Goal: Entertainment & Leisure: Consume media (video, audio)

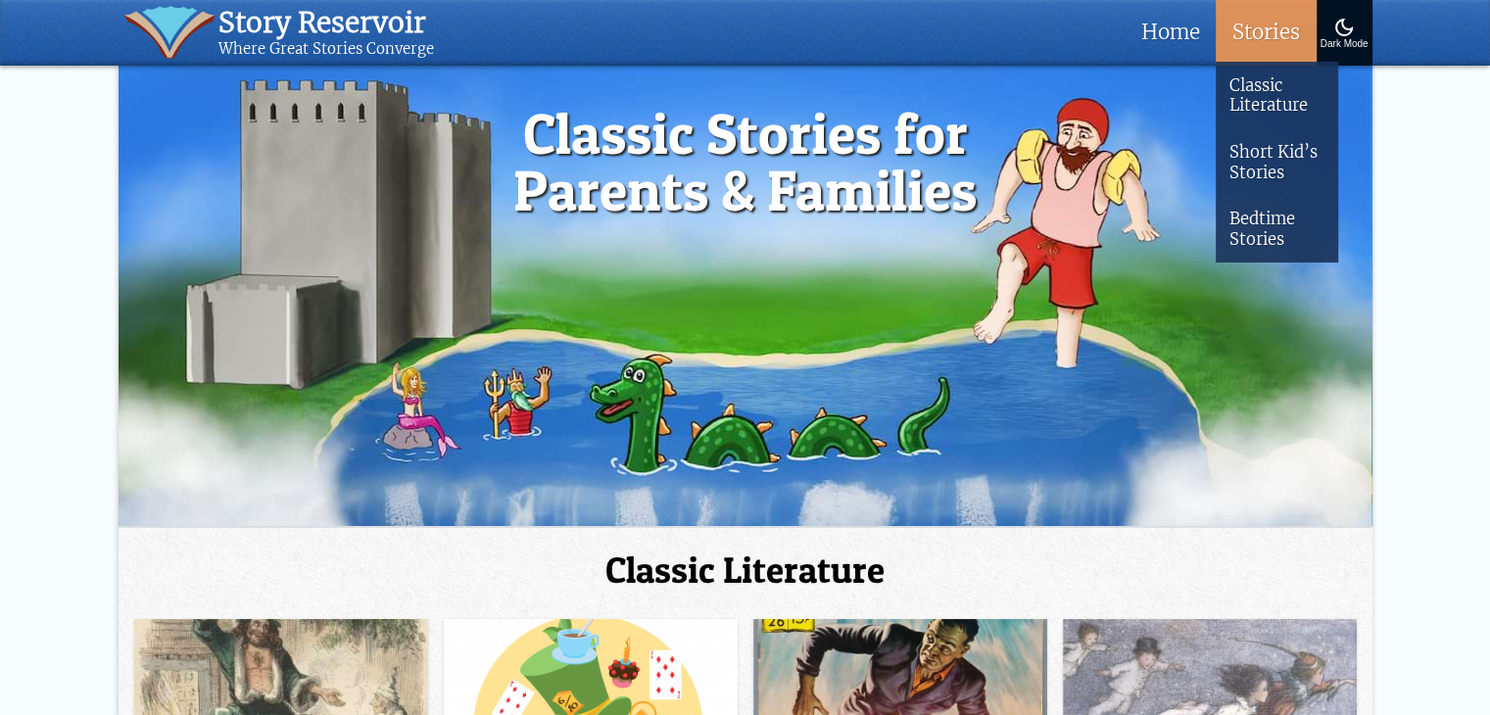
click at [1265, 44] on link "Stories" at bounding box center [1266, 33] width 100 height 66
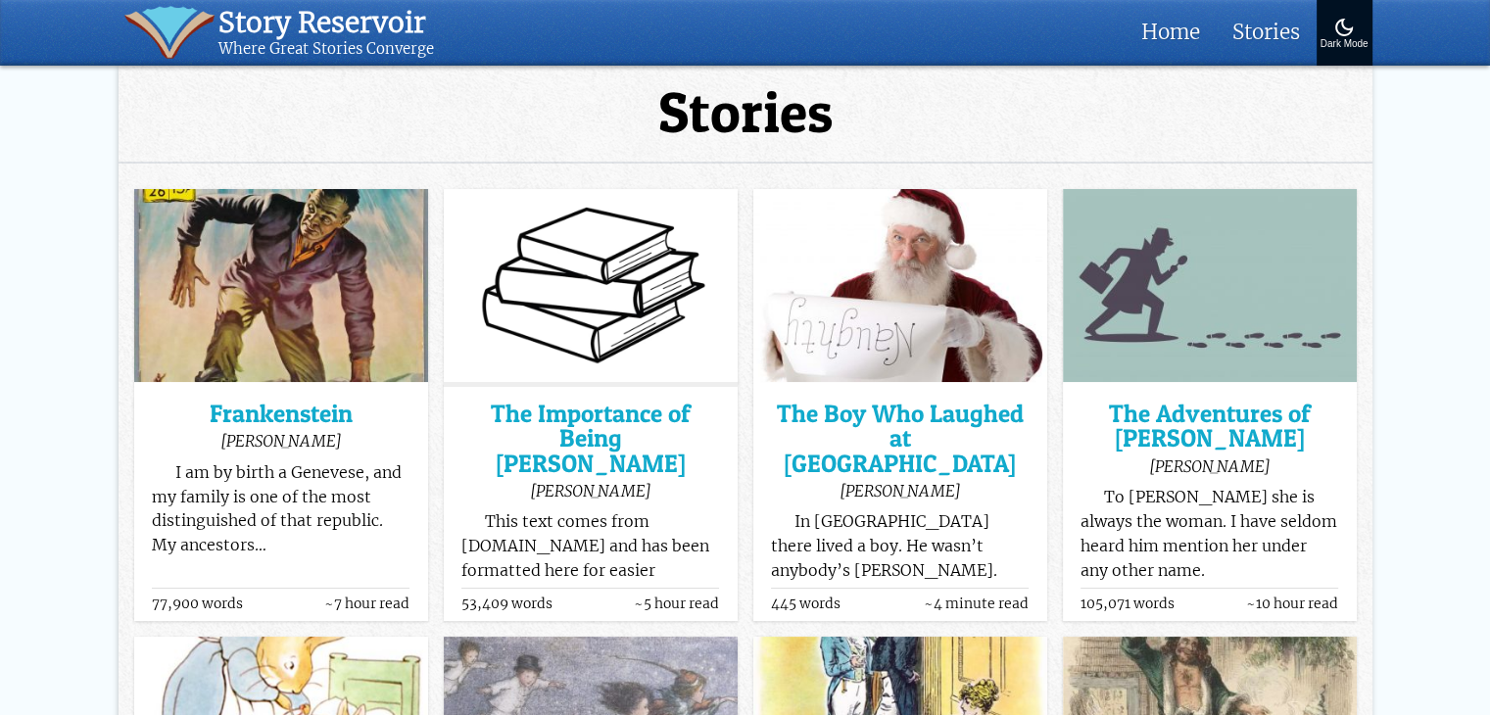
click at [1341, 40] on div "Dark Mode" at bounding box center [1344, 44] width 48 height 11
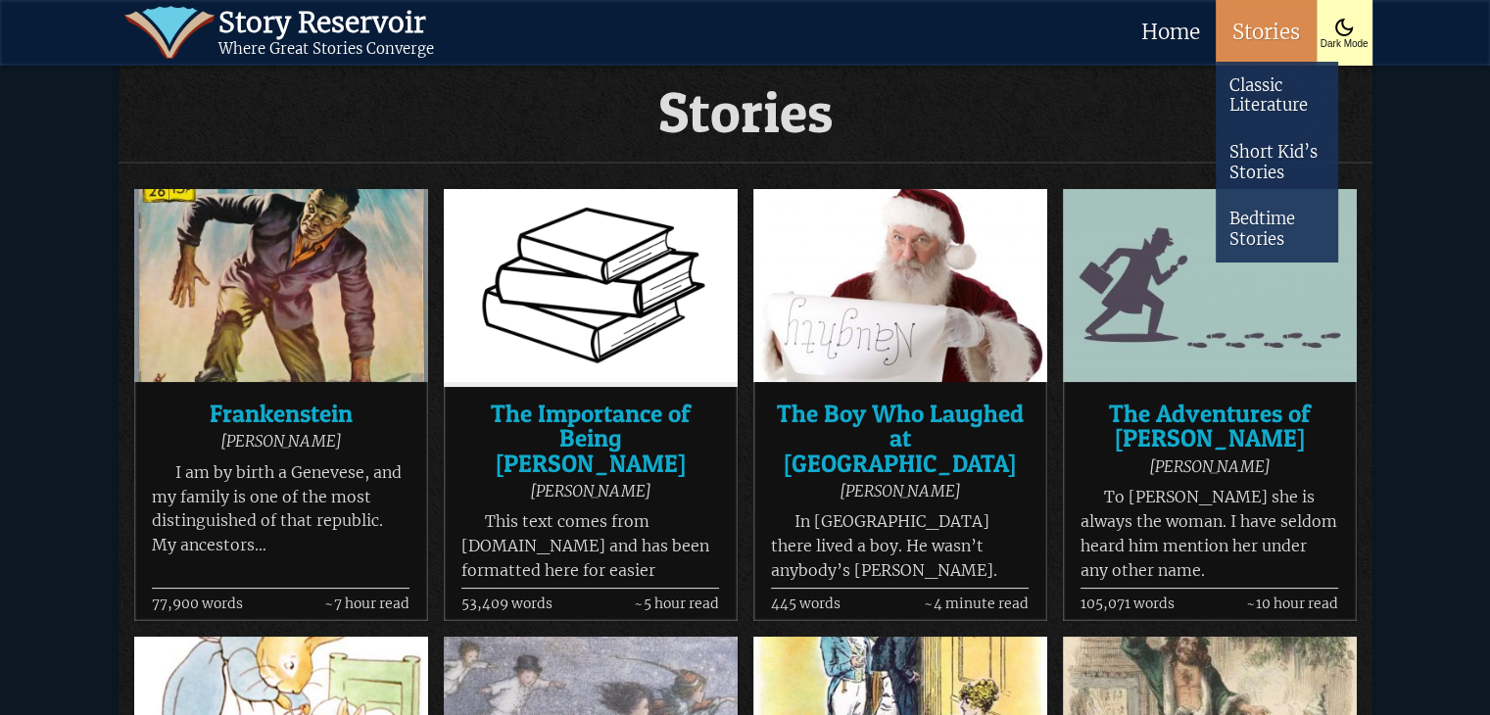
click at [1266, 40] on link "Stories" at bounding box center [1266, 33] width 100 height 66
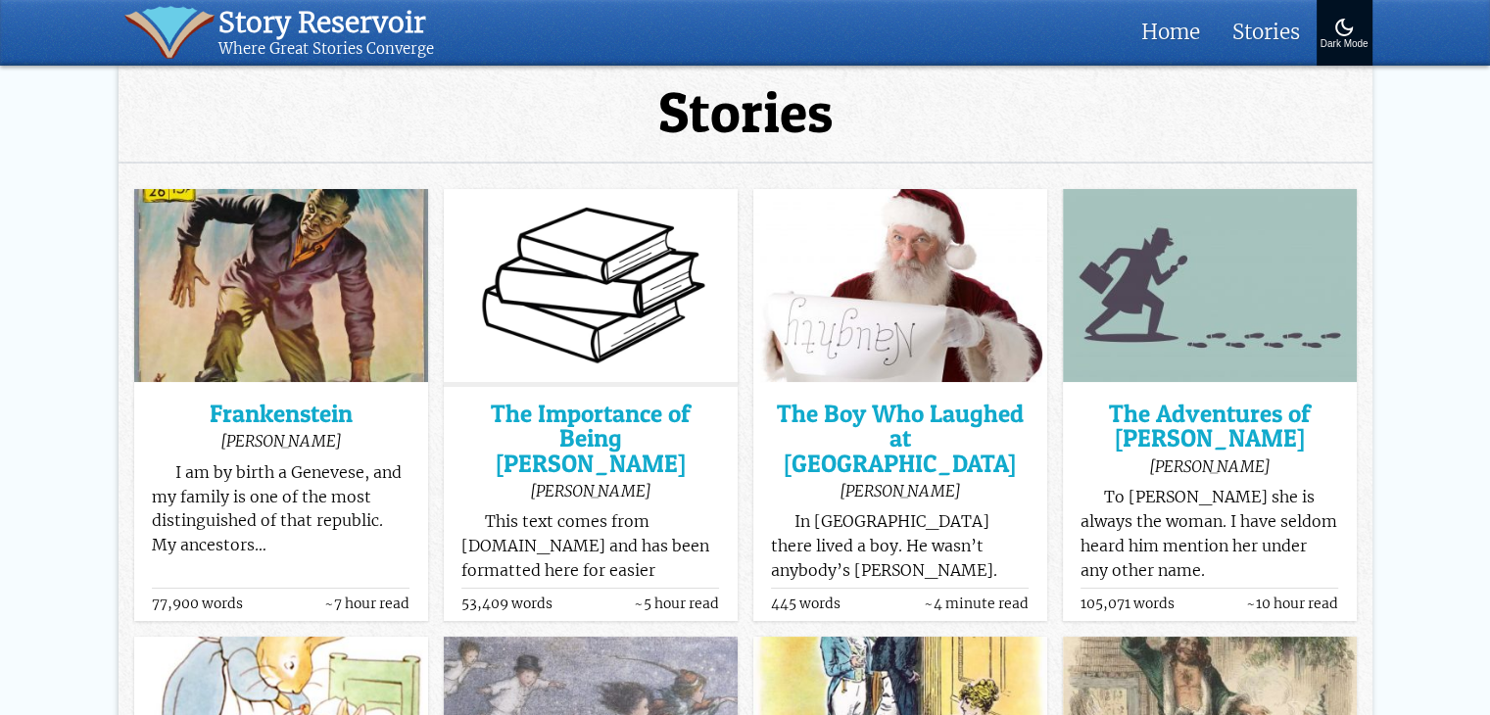
click at [1266, 40] on link "Stories" at bounding box center [1266, 33] width 100 height 66
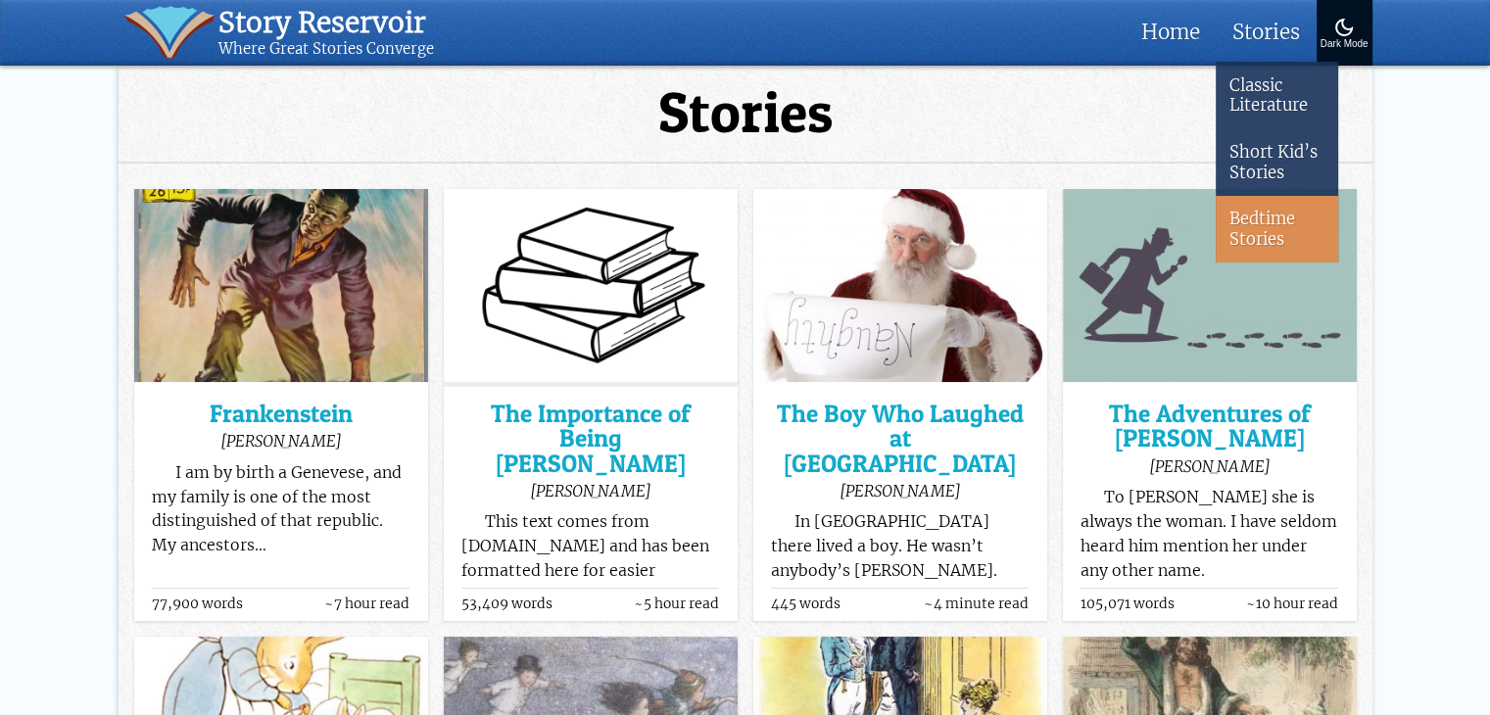
click at [1258, 213] on link "Bedtime Stories" at bounding box center [1277, 229] width 122 height 67
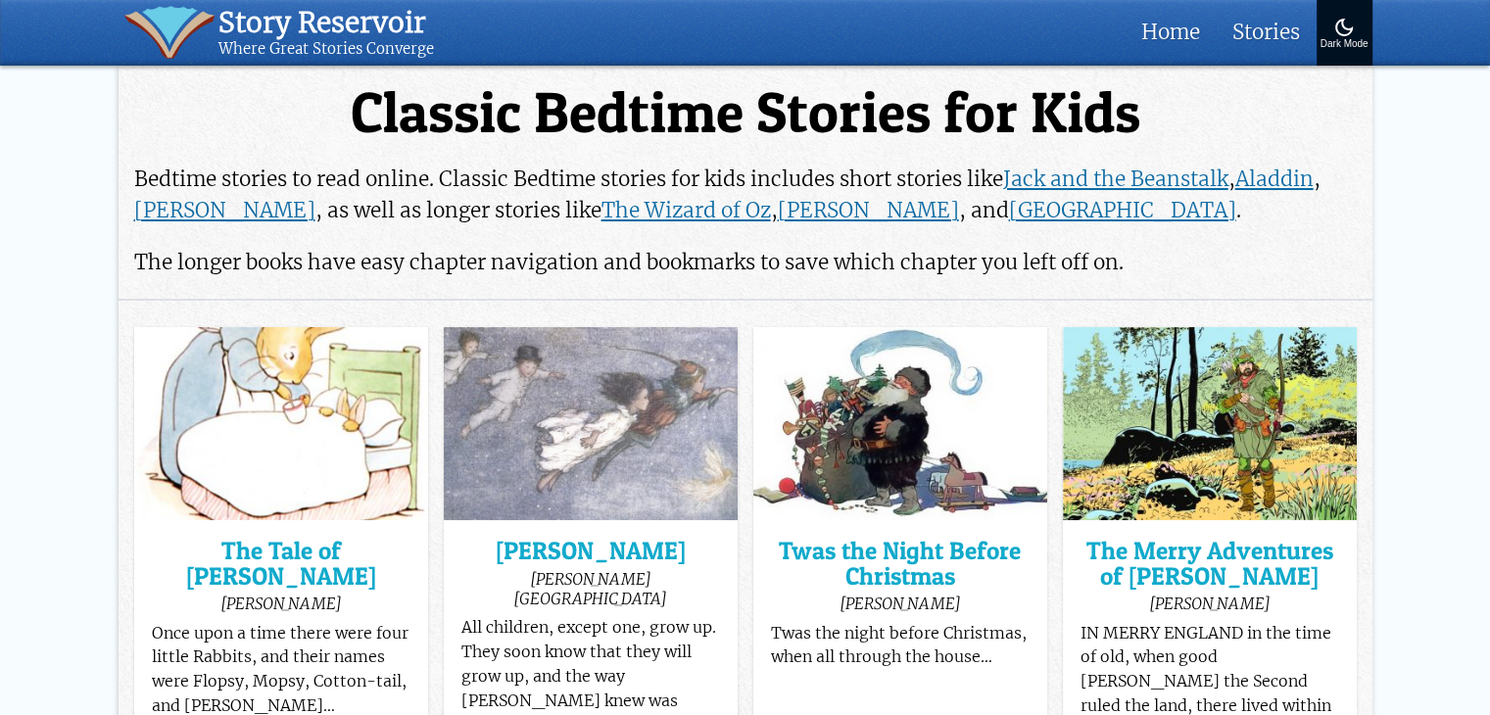
click at [1342, 55] on button "Dark Mode" at bounding box center [1344, 33] width 56 height 66
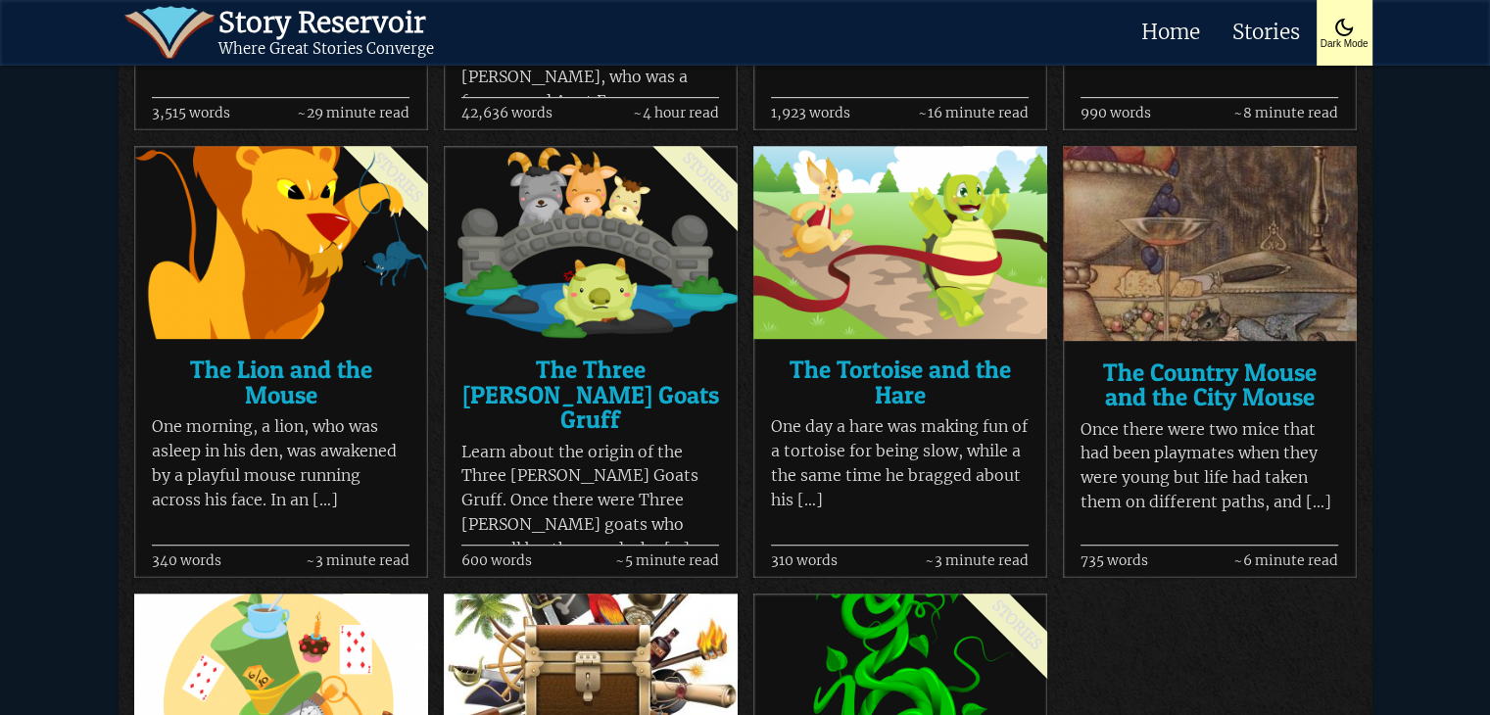
scroll to position [1077, 0]
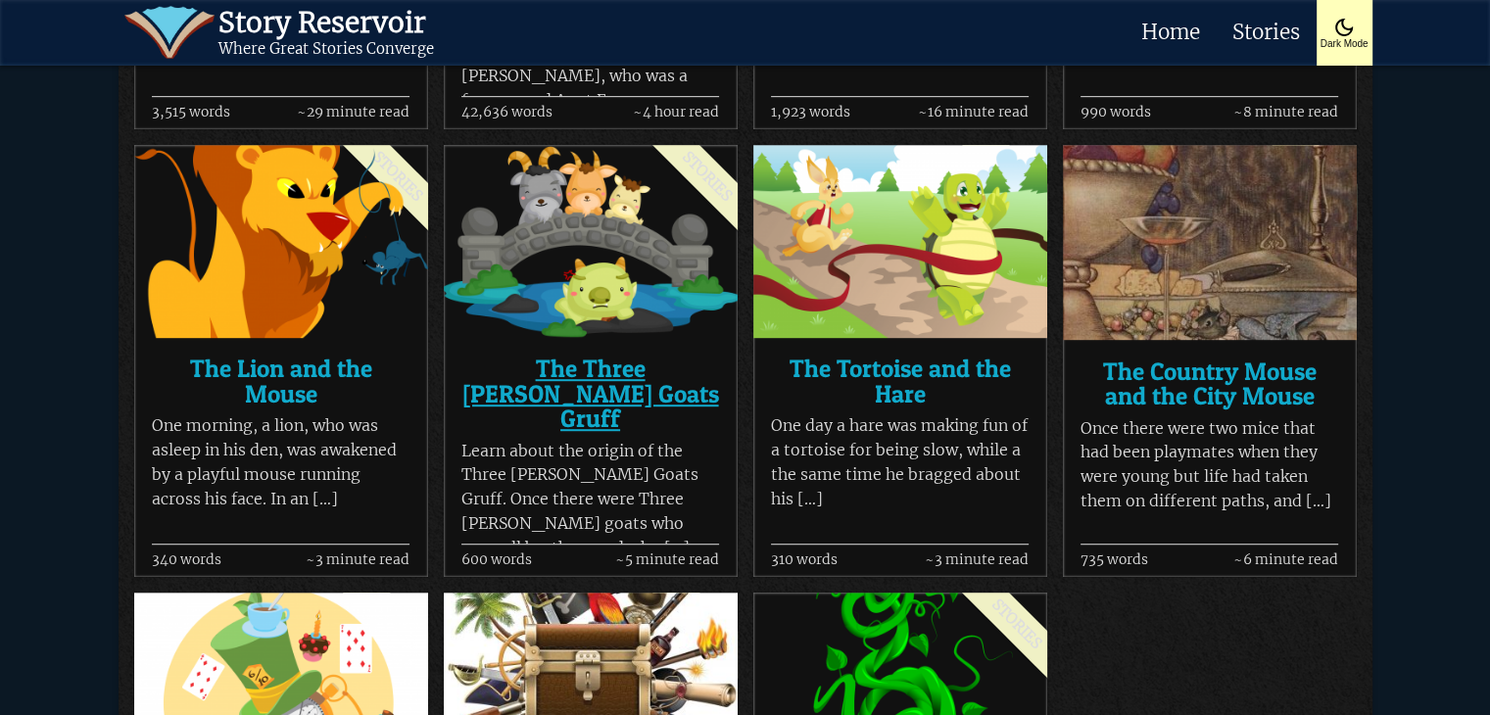
click at [584, 379] on h3 "The Three [PERSON_NAME] Goats Gruff" at bounding box center [590, 394] width 258 height 74
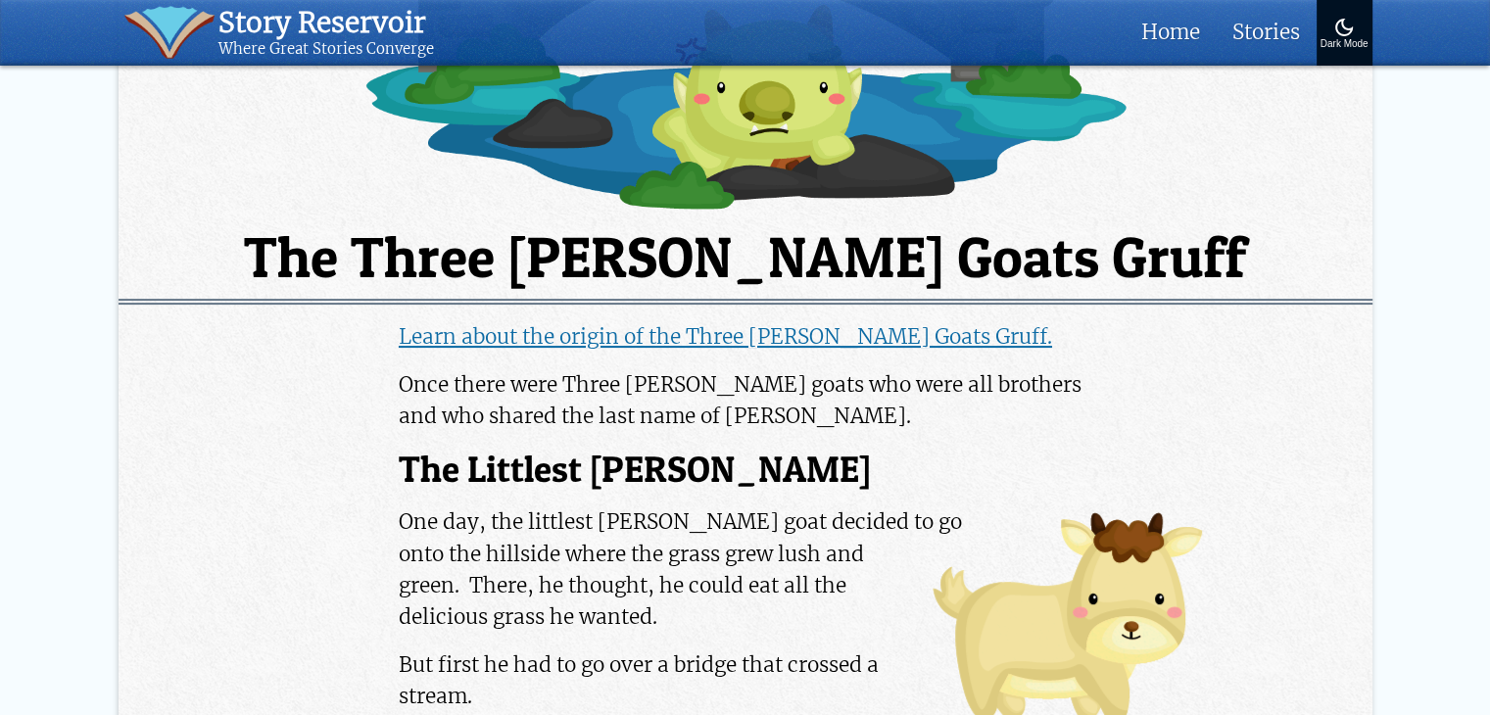
scroll to position [588, 0]
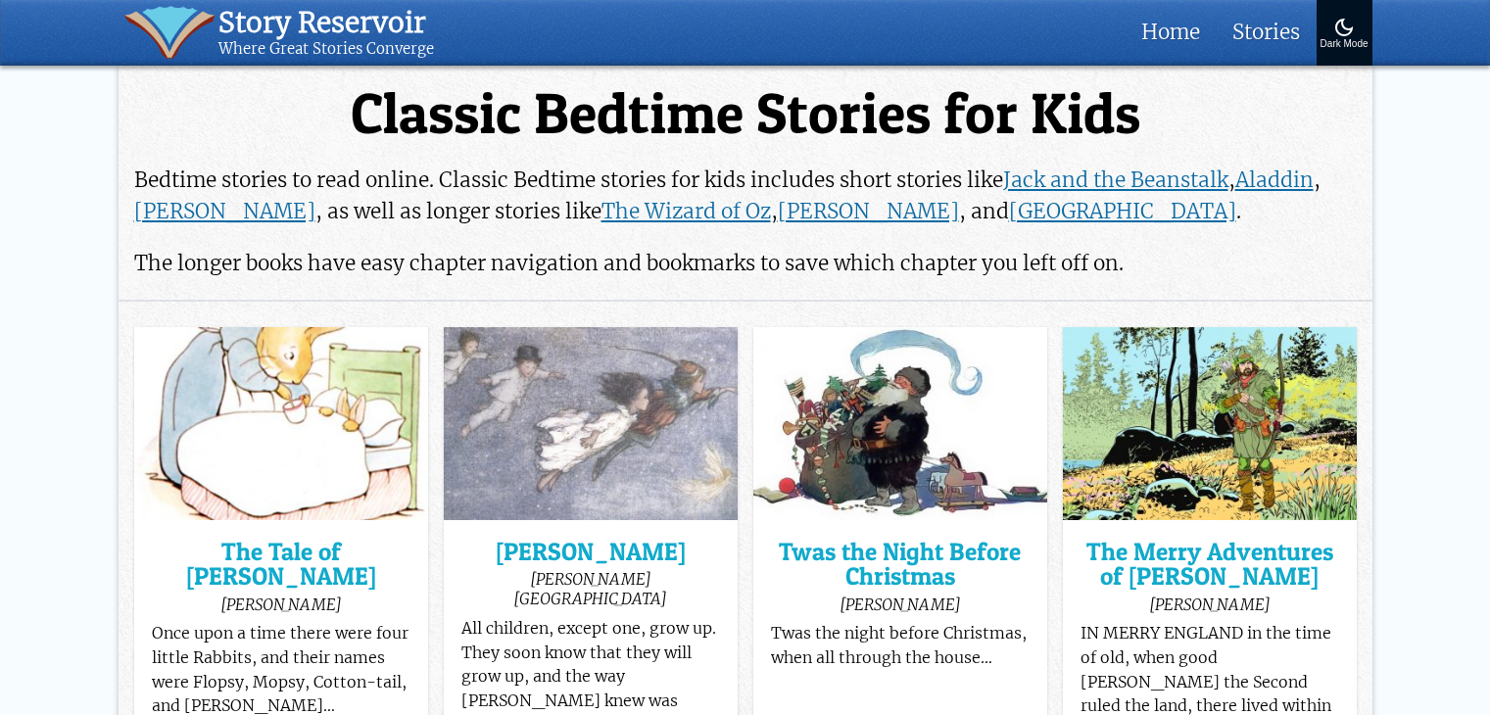
scroll to position [1077, 0]
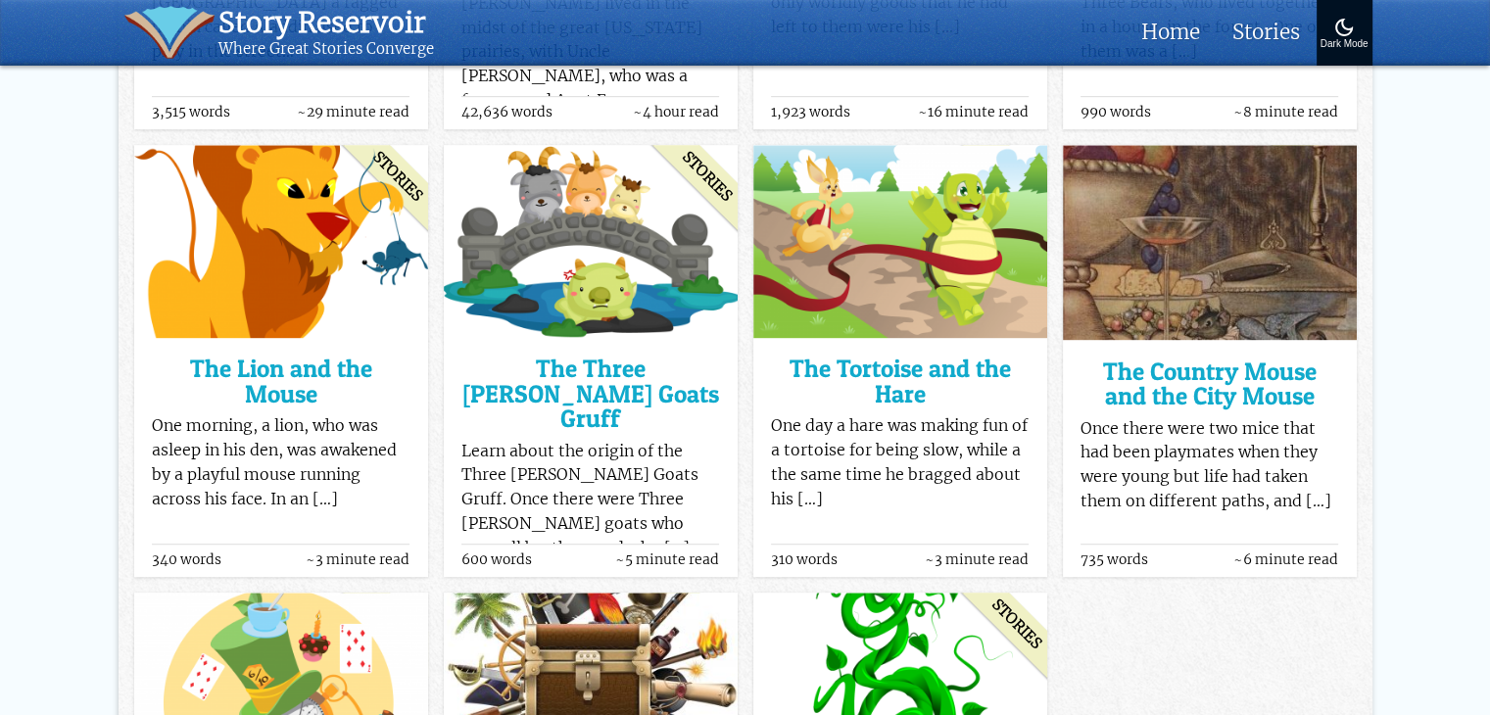
click at [1347, 47] on div "Dark Mode" at bounding box center [1344, 44] width 48 height 11
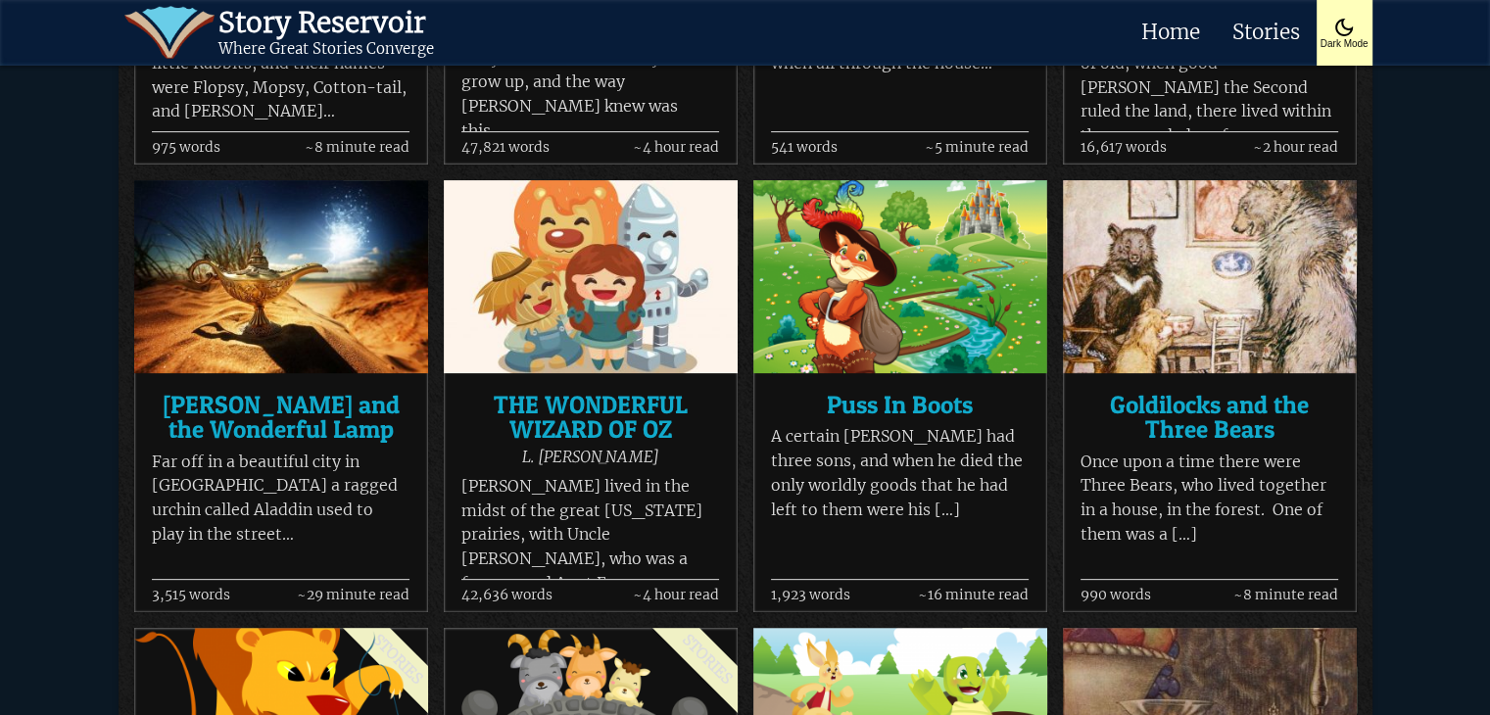
scroll to position [588, 0]
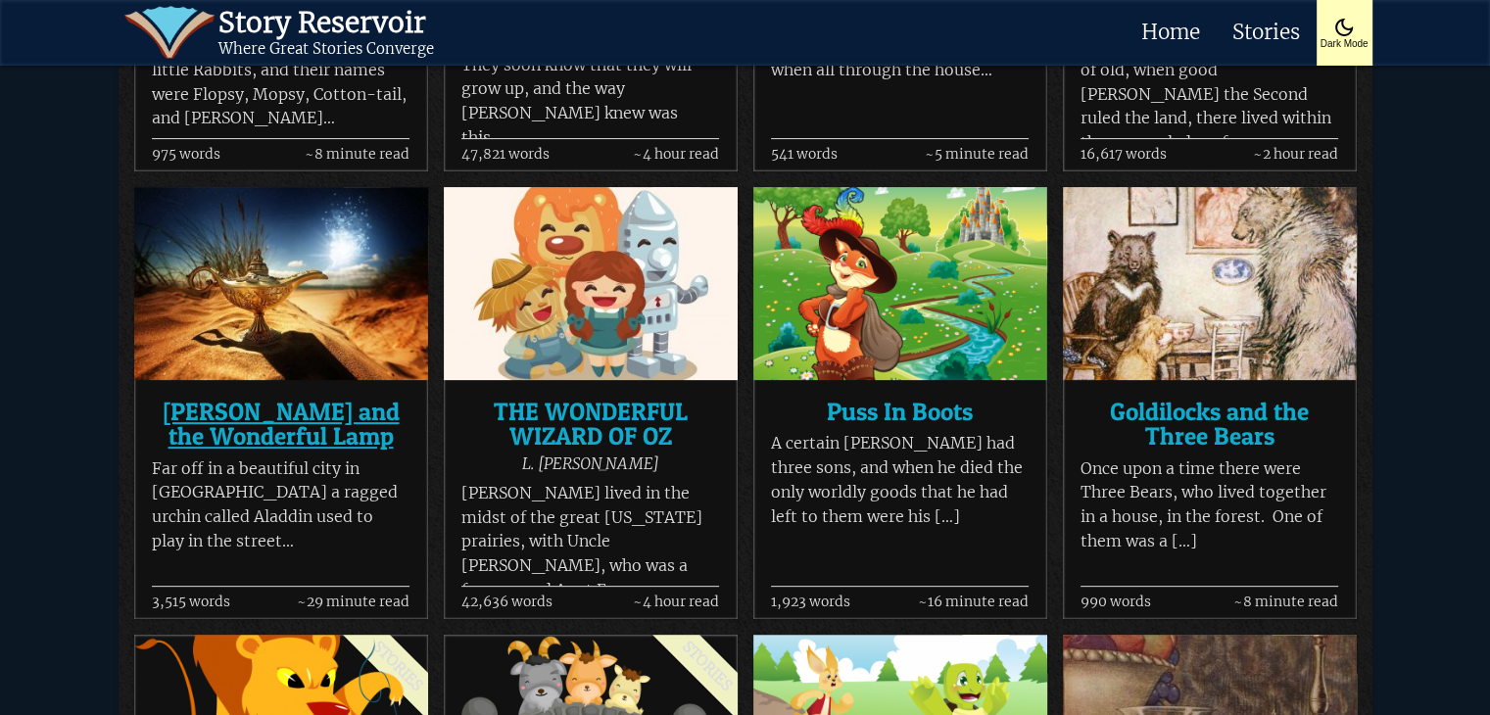
click at [323, 428] on h3 "[PERSON_NAME] and the Wonderful Lamp" at bounding box center [281, 425] width 258 height 50
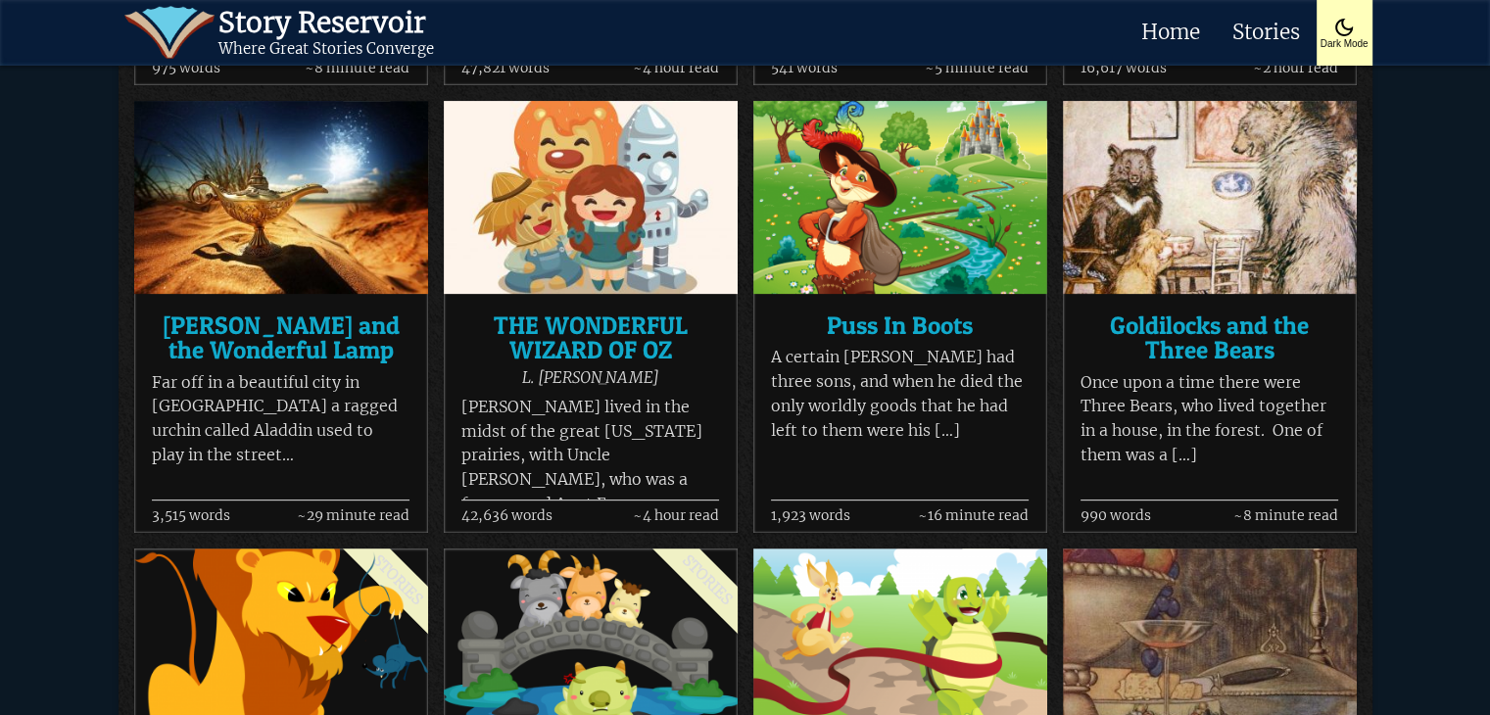
scroll to position [686, 0]
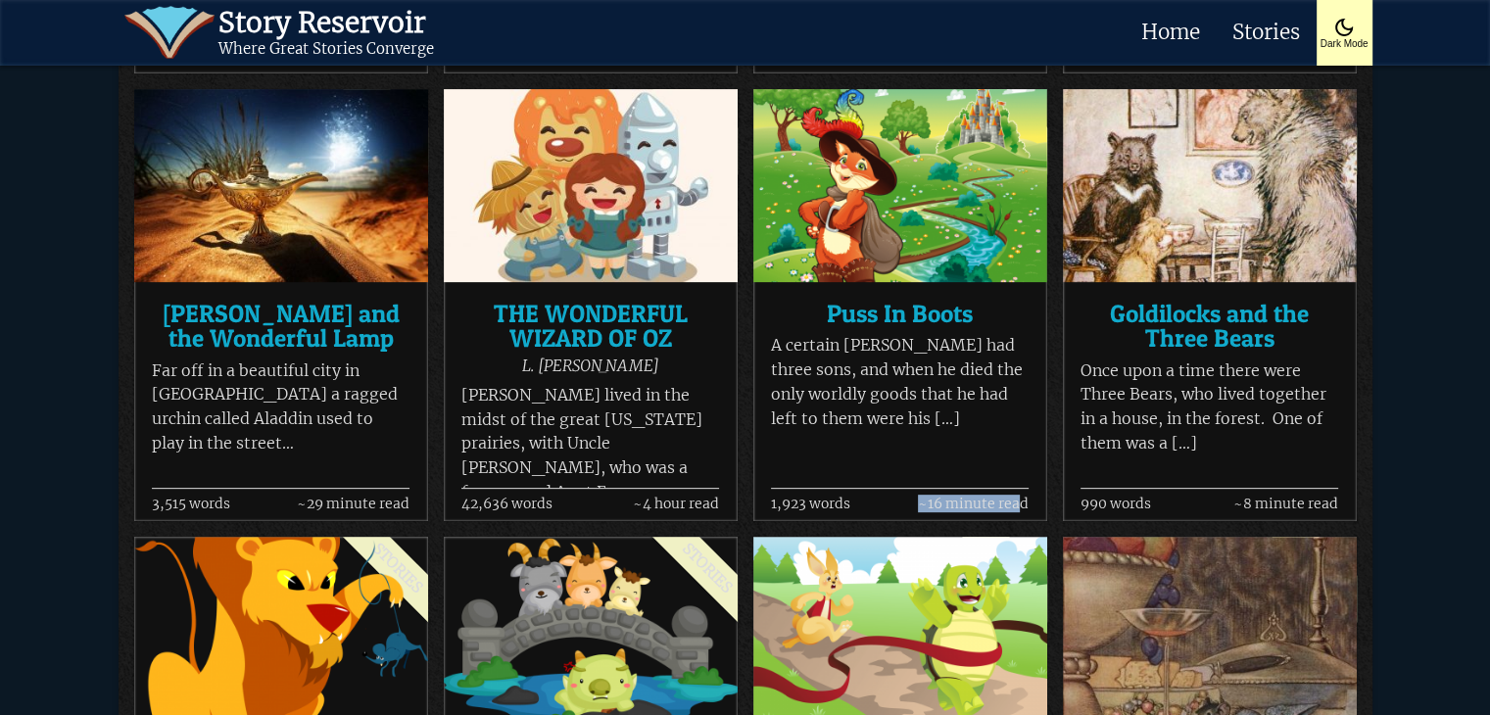
drag, startPoint x: 918, startPoint y: 507, endPoint x: 1022, endPoint y: 500, distance: 104.1
click at [1022, 500] on span "~16 minute read" at bounding box center [973, 504] width 111 height 15
click at [1051, 459] on div "stories The Tale of Peter Rabbit Beatrix Potter Once upon a time there were fou…" at bounding box center [746, 528] width 1254 height 1805
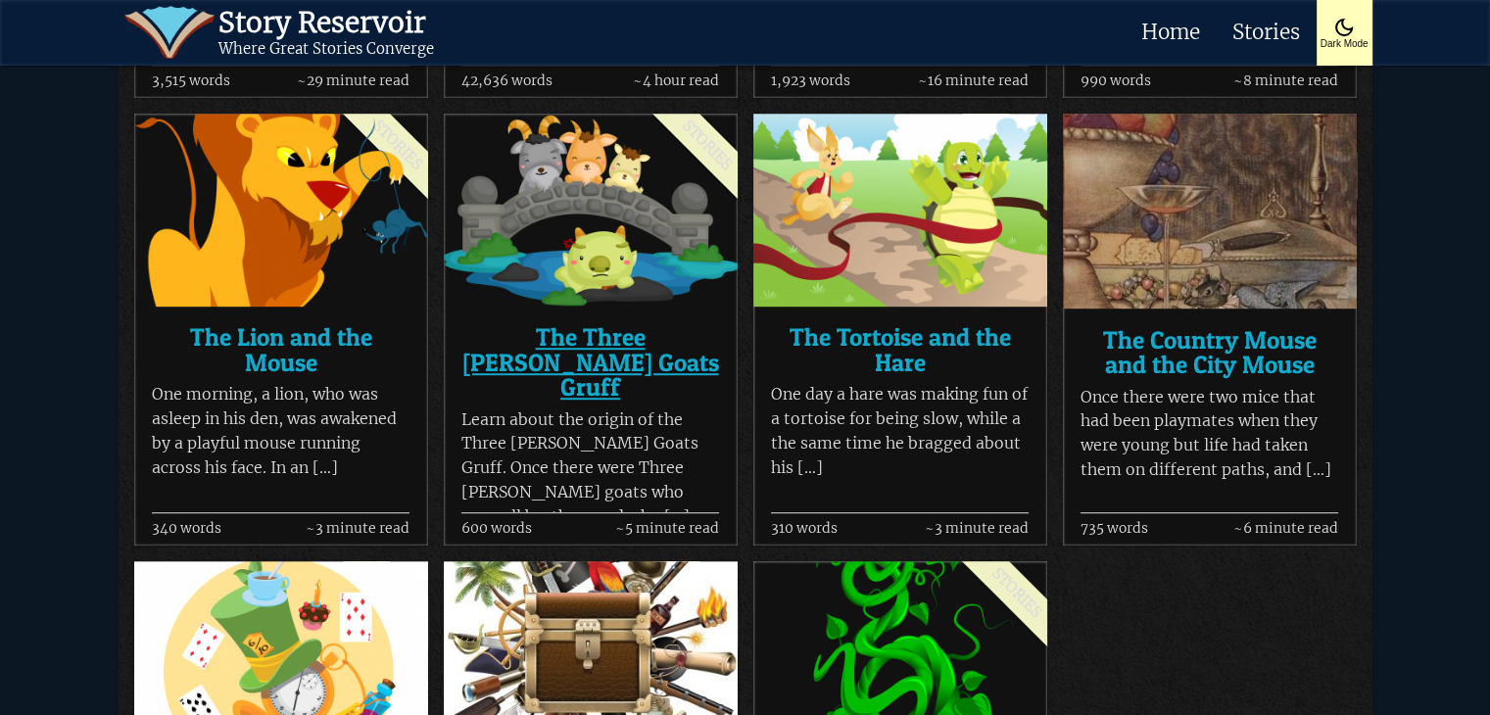
scroll to position [1108, 0]
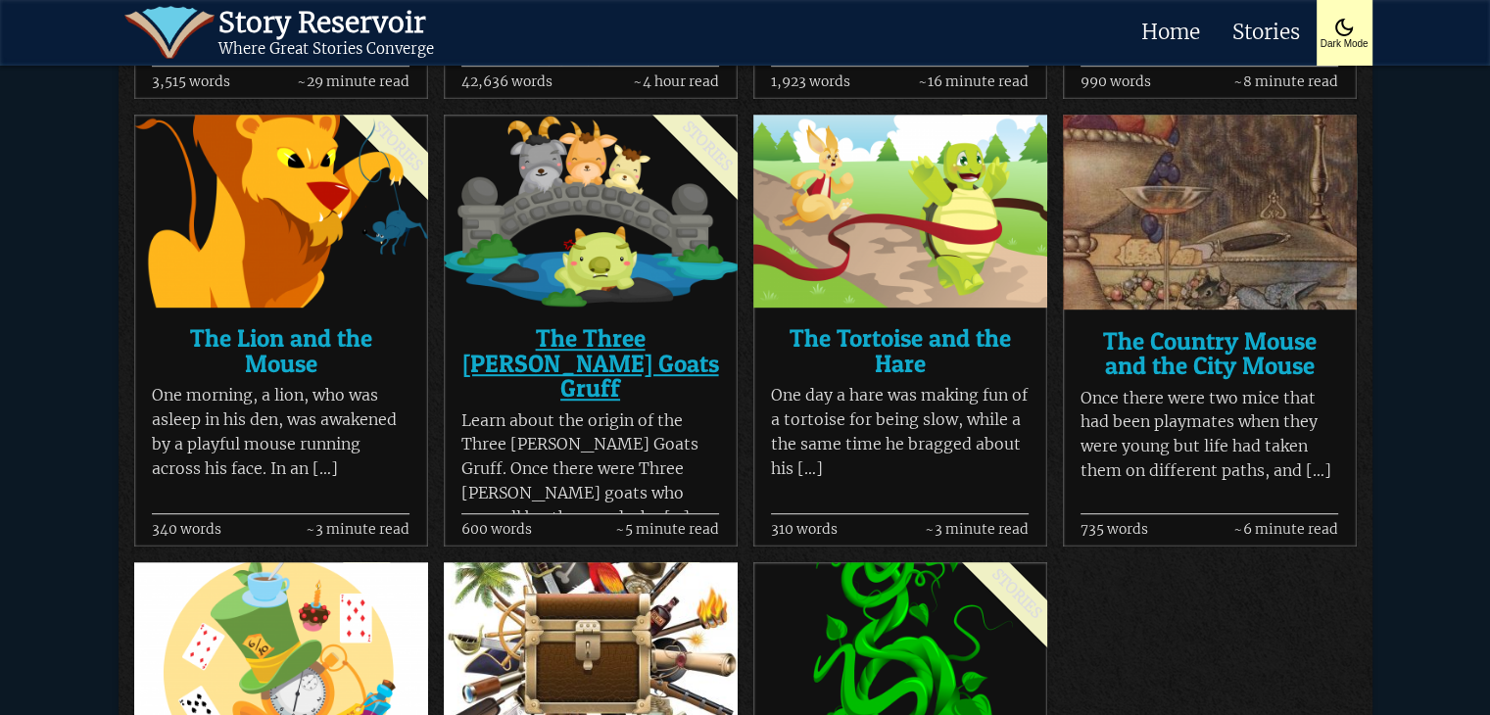
click at [562, 350] on h3 "The Three Billy Goats Gruff" at bounding box center [590, 363] width 258 height 74
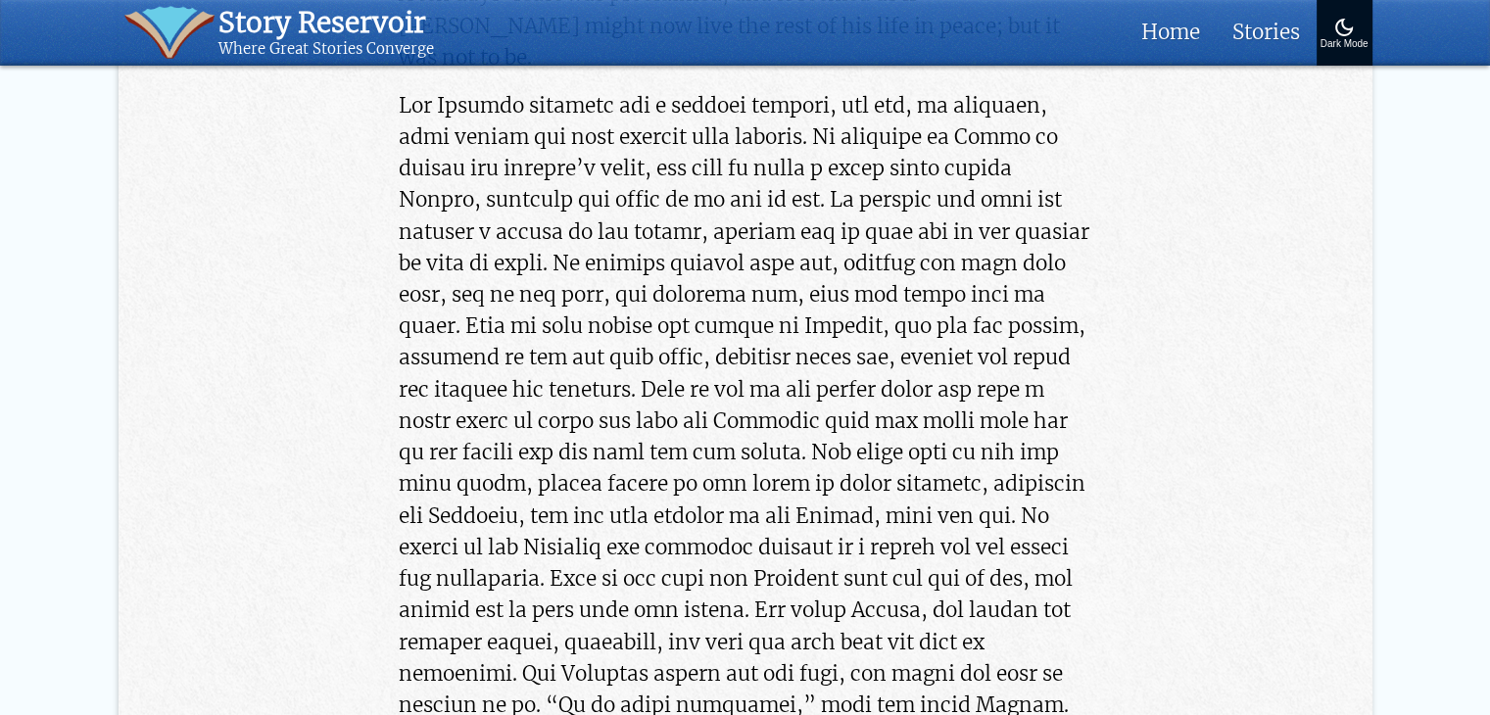
scroll to position [9208, 0]
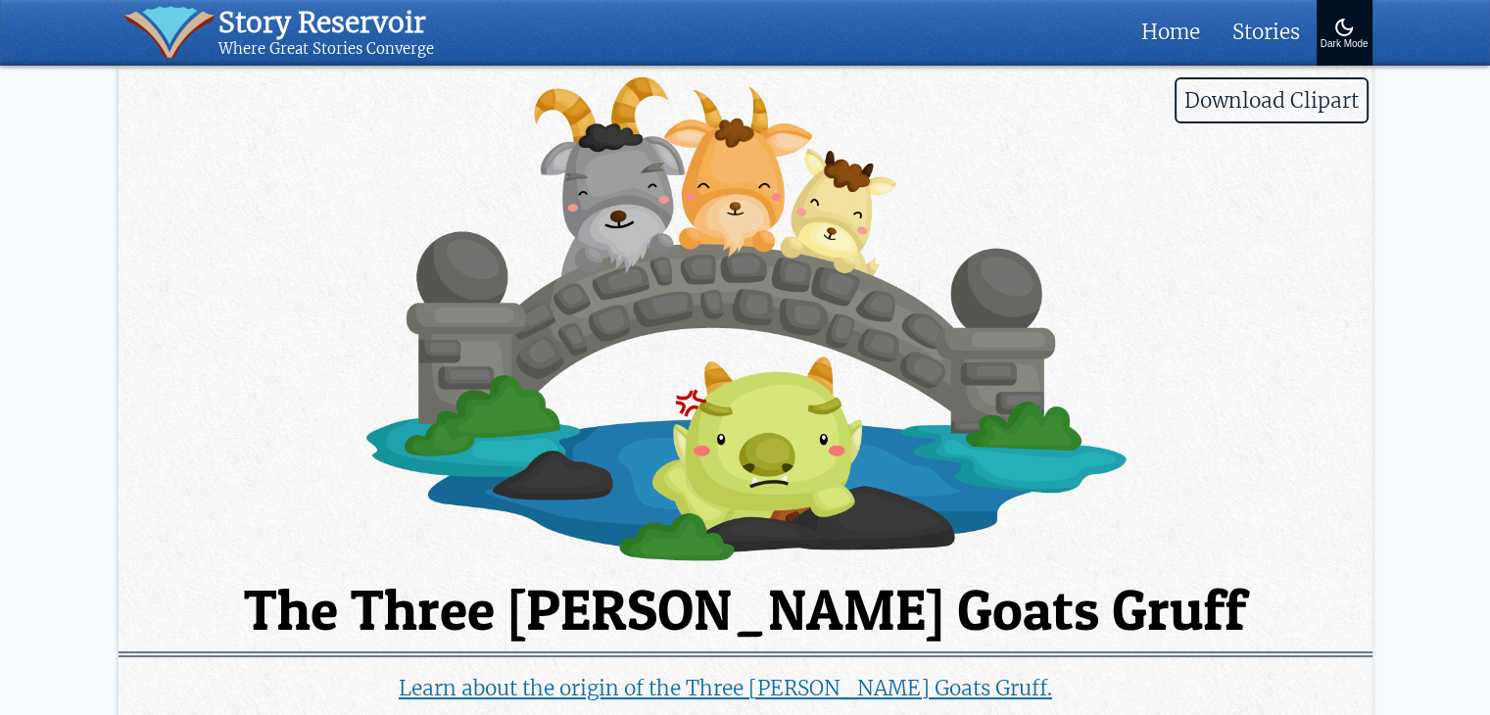
drag, startPoint x: 0, startPoint y: 0, endPoint x: 799, endPoint y: 39, distance: 800.3
click at [799, 39] on link "Story Reservoir Where Great Stories Converge" at bounding box center [622, 33] width 1007 height 66
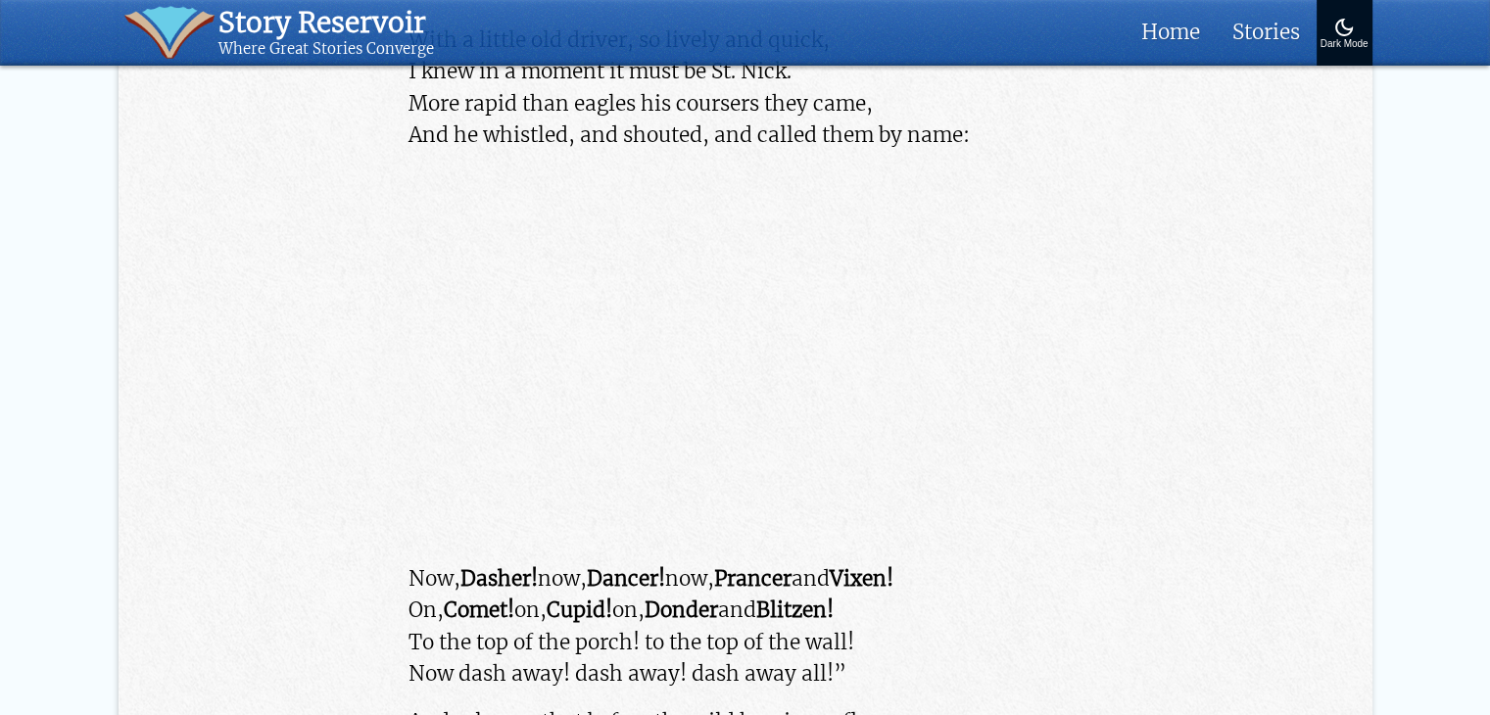
scroll to position [3330, 0]
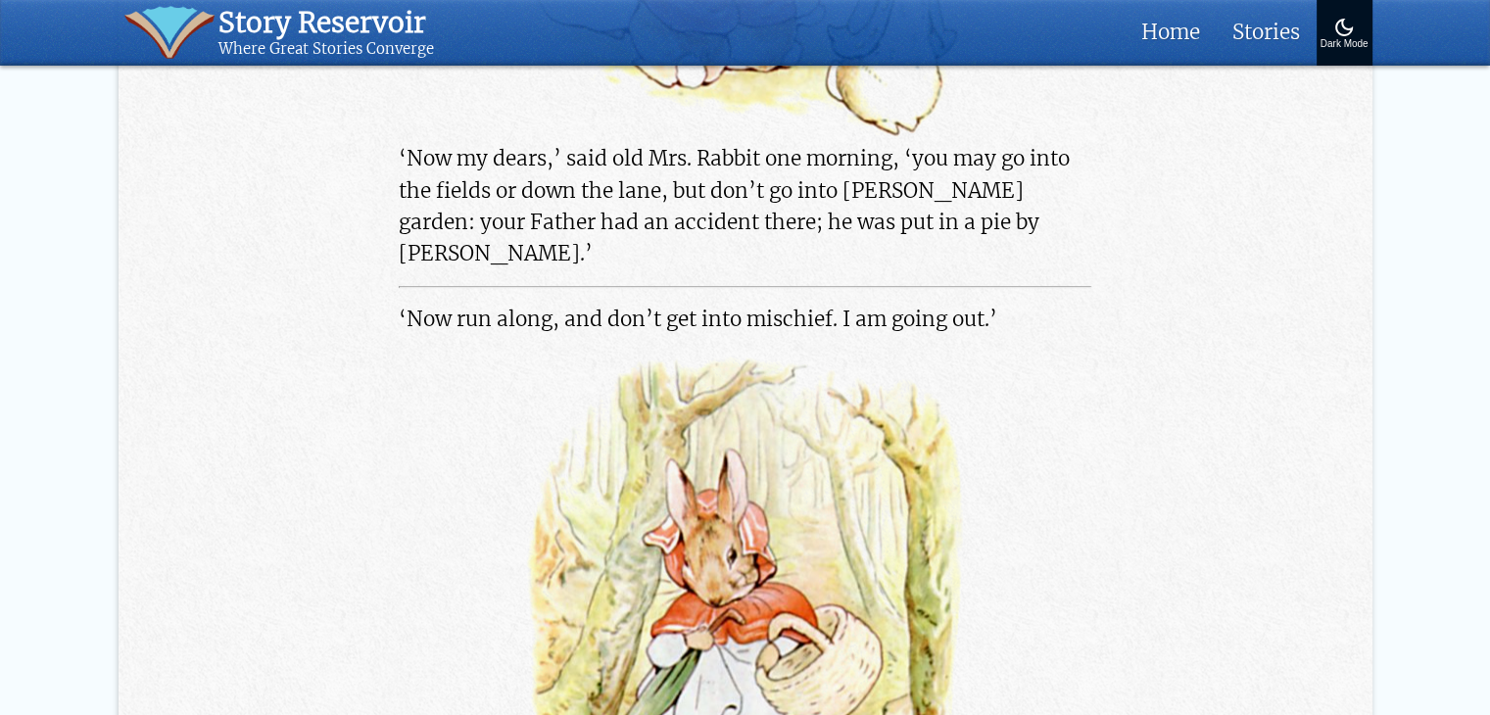
scroll to position [1959, 0]
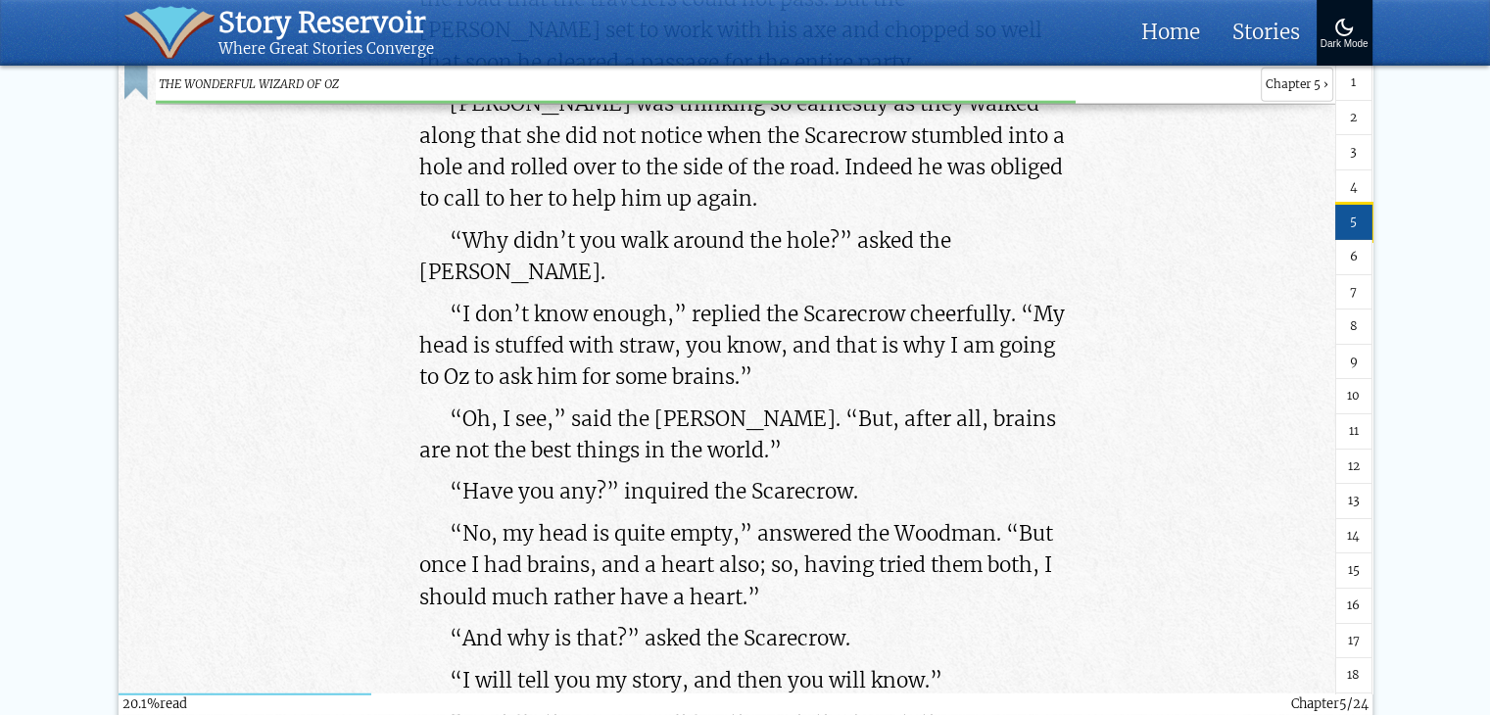
scroll to position [27329, 0]
